Goal: Communication & Community: Answer question/provide support

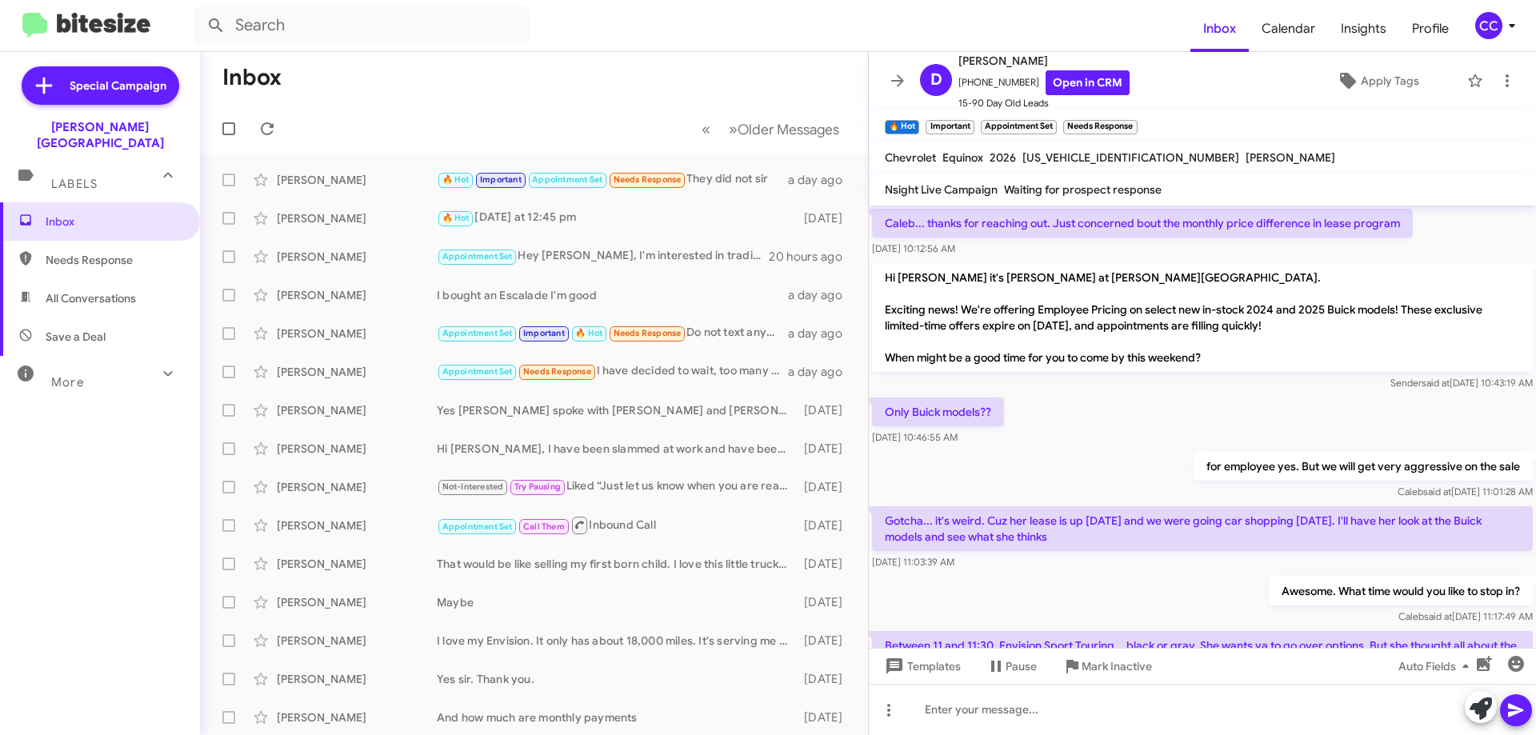
scroll to position [1213, 0]
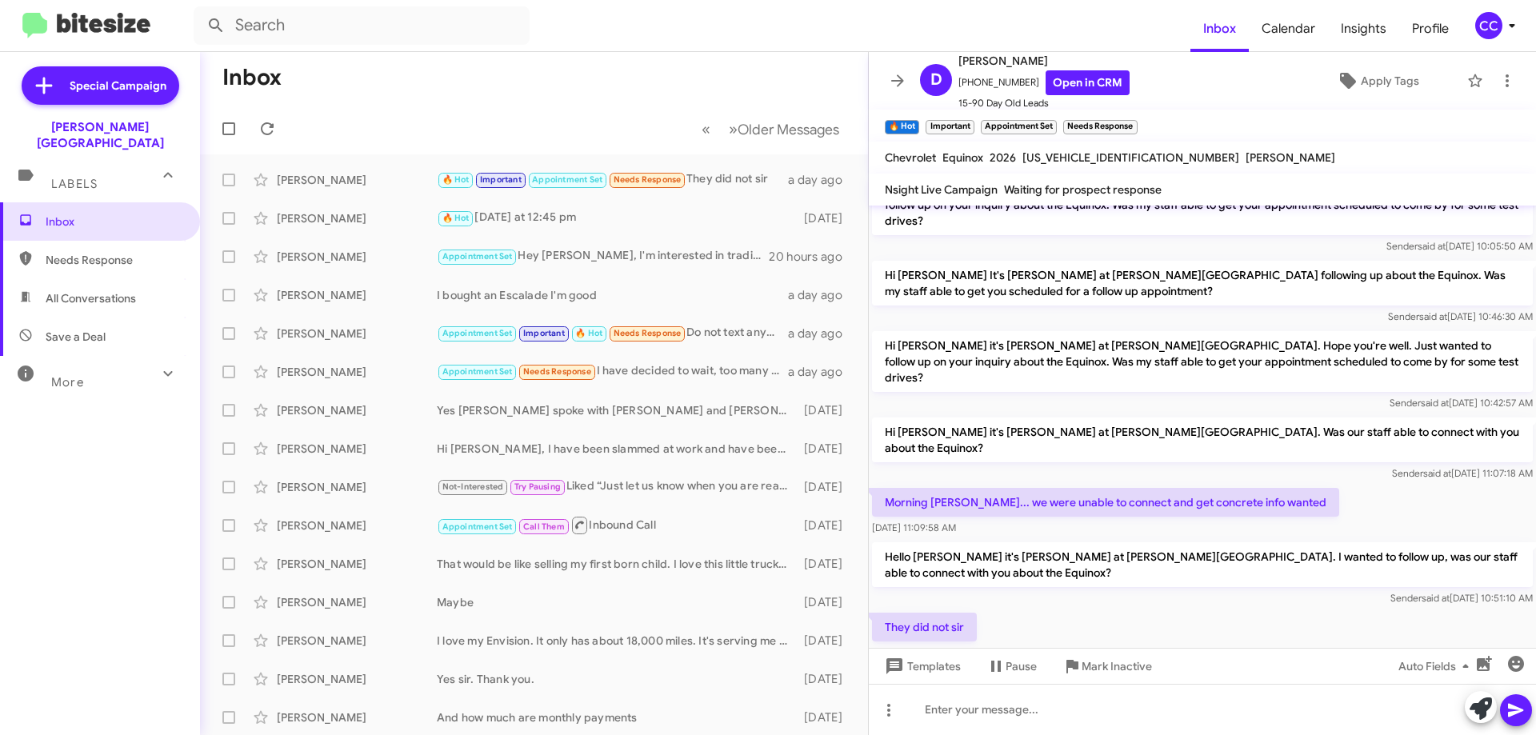
click at [102, 252] on span "Needs Response" at bounding box center [114, 260] width 136 height 16
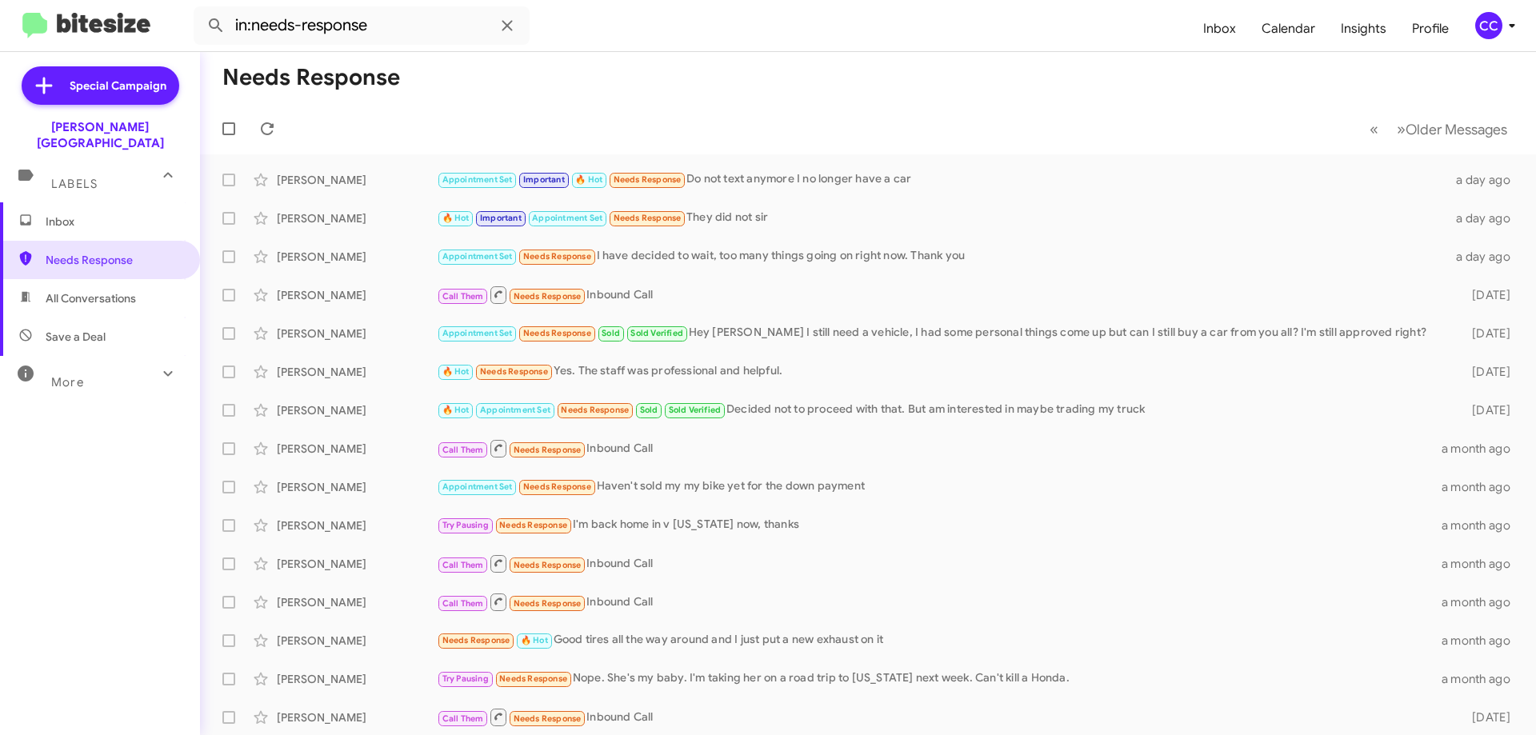
click at [98, 290] on span "All Conversations" at bounding box center [91, 298] width 90 height 16
type input "in:all-conversations"
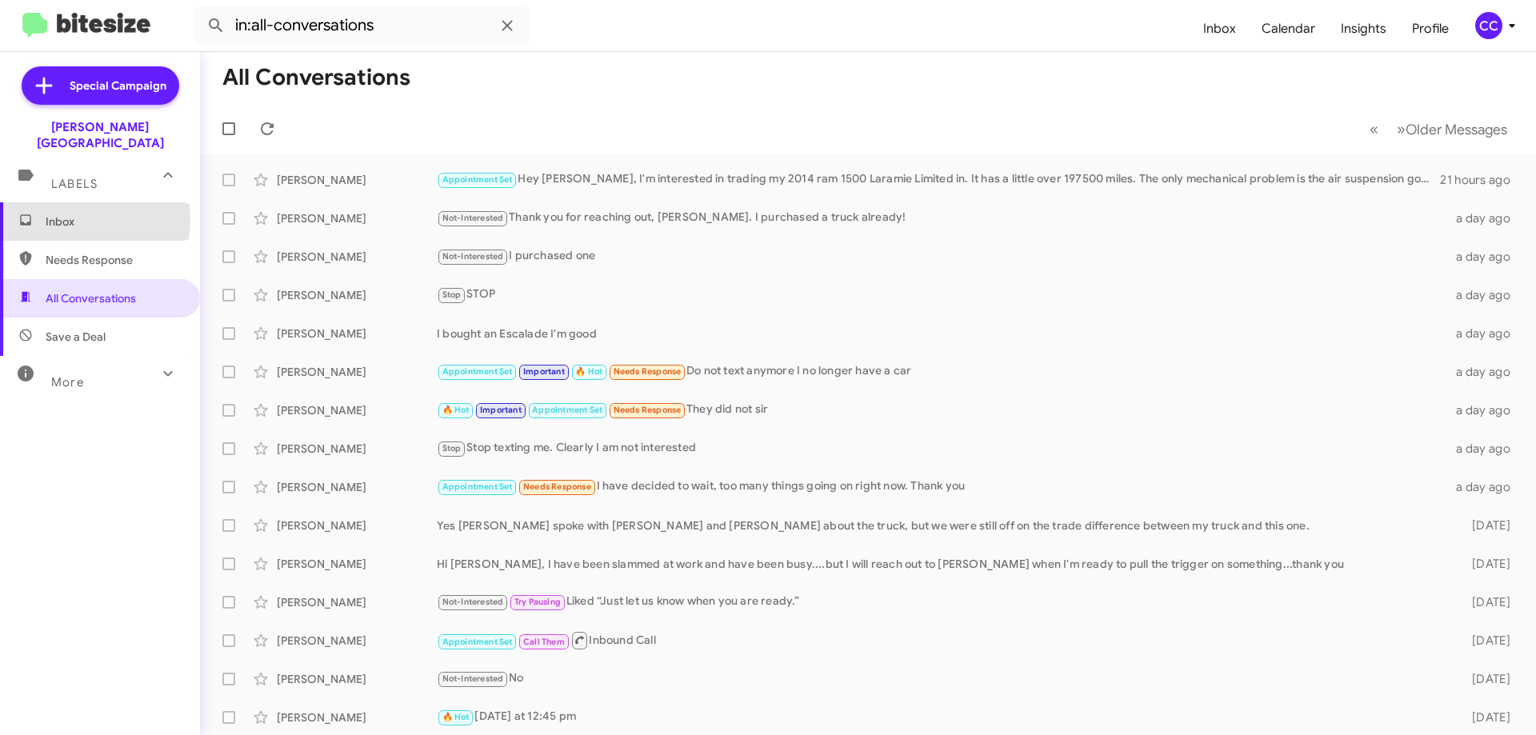
click at [63, 214] on span "Inbox" at bounding box center [114, 222] width 136 height 16
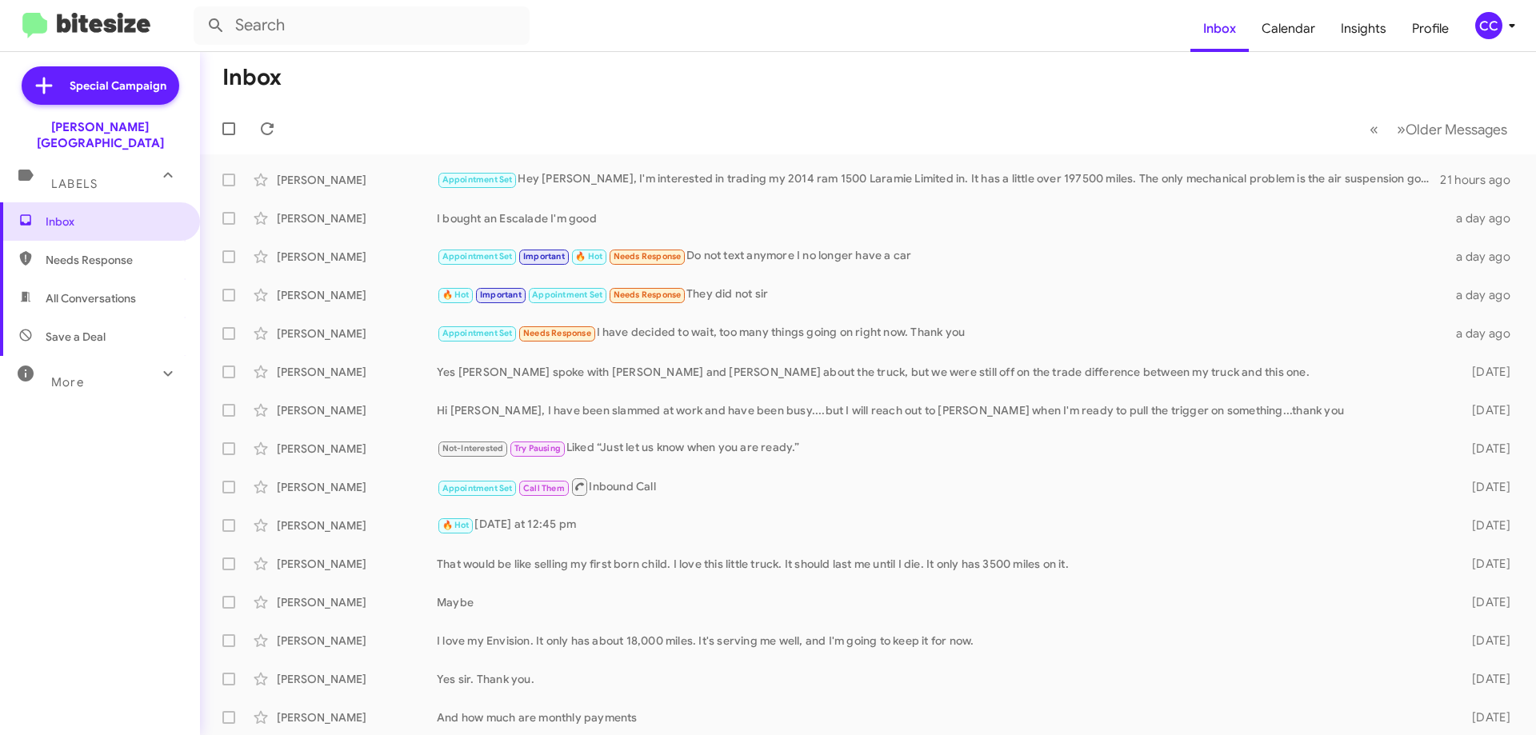
click at [89, 252] on span "Needs Response" at bounding box center [114, 260] width 136 height 16
type input "in:needs-response"
